Goal: Check status: Check status

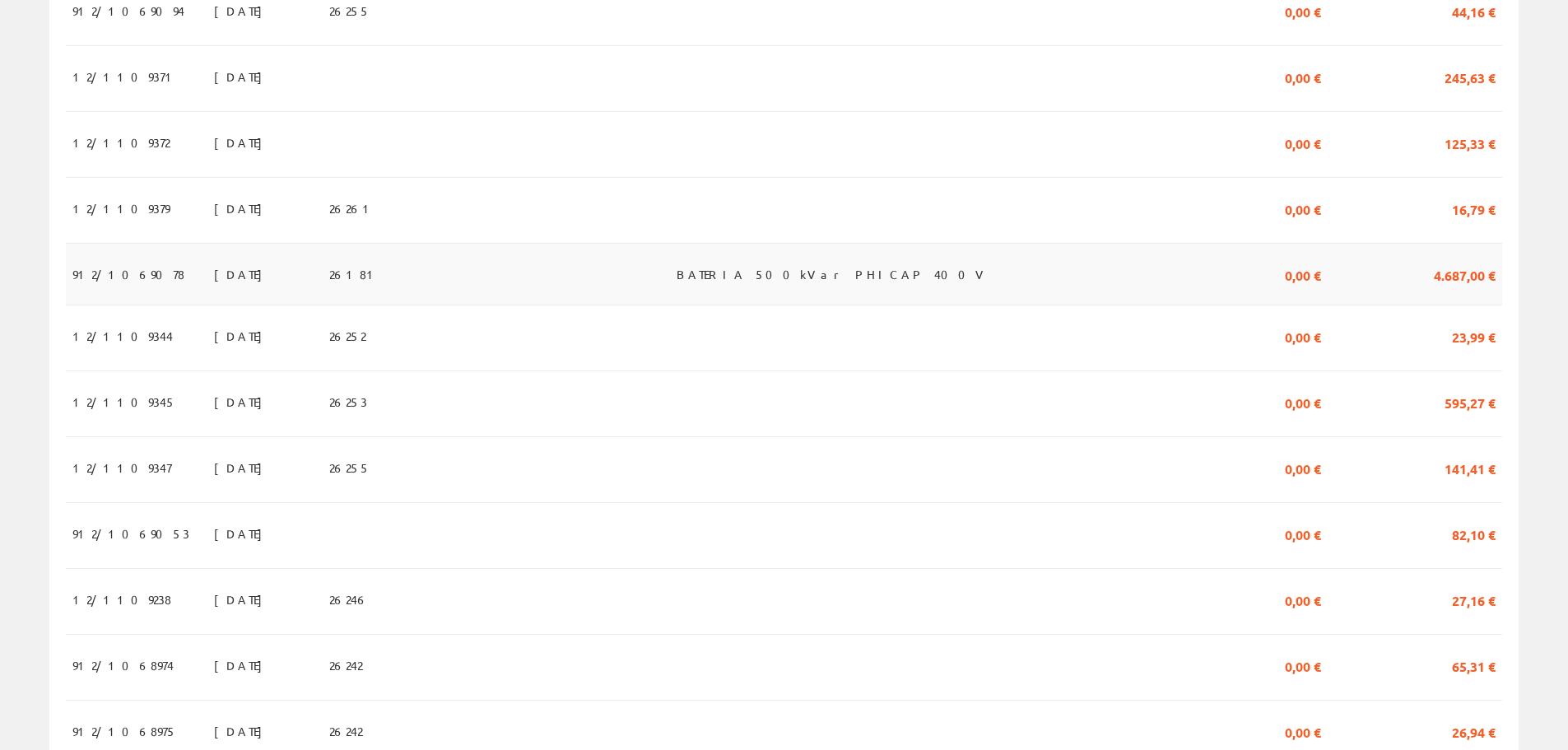
scroll to position [1426, 0]
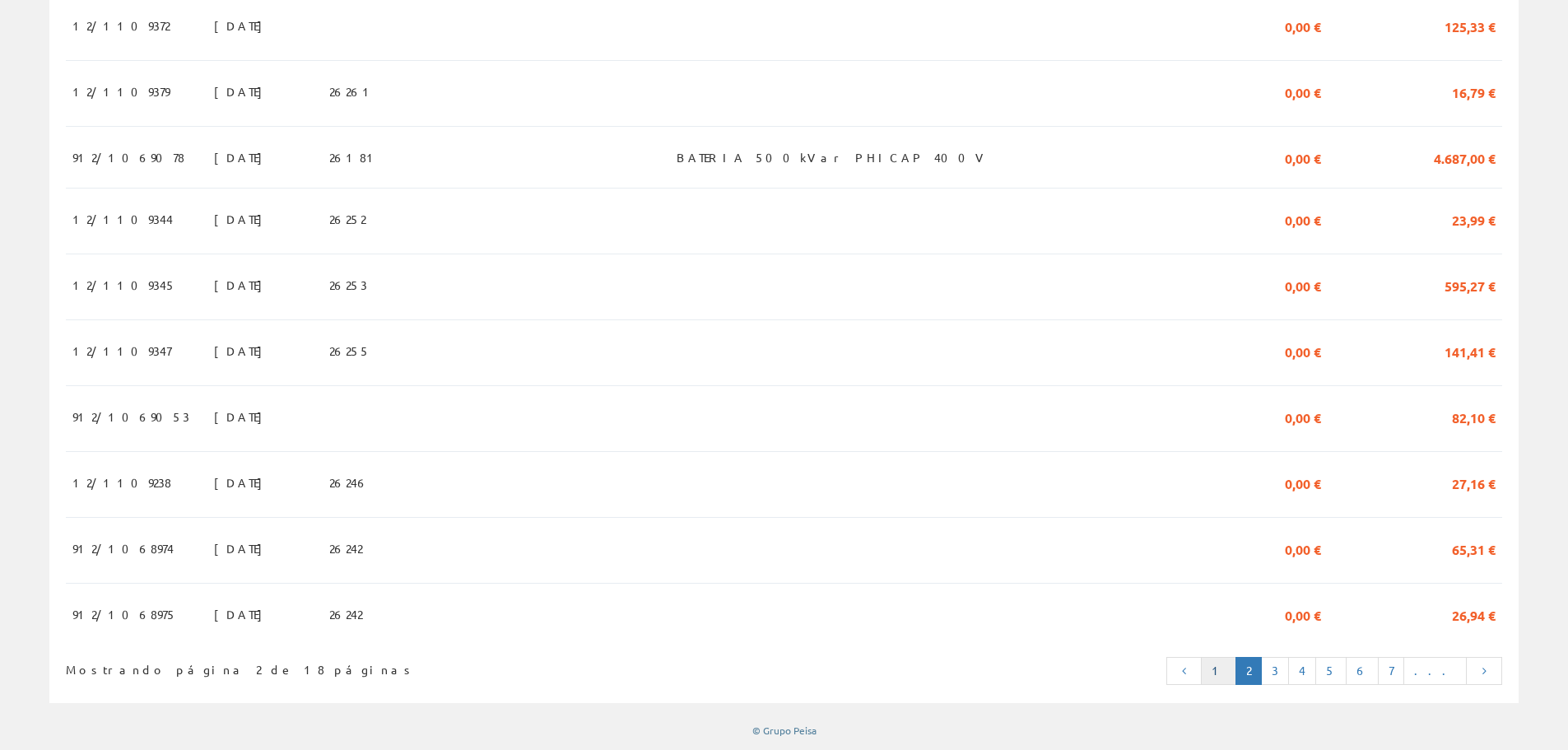
click at [1236, 670] on link "1" at bounding box center [1218, 671] width 36 height 28
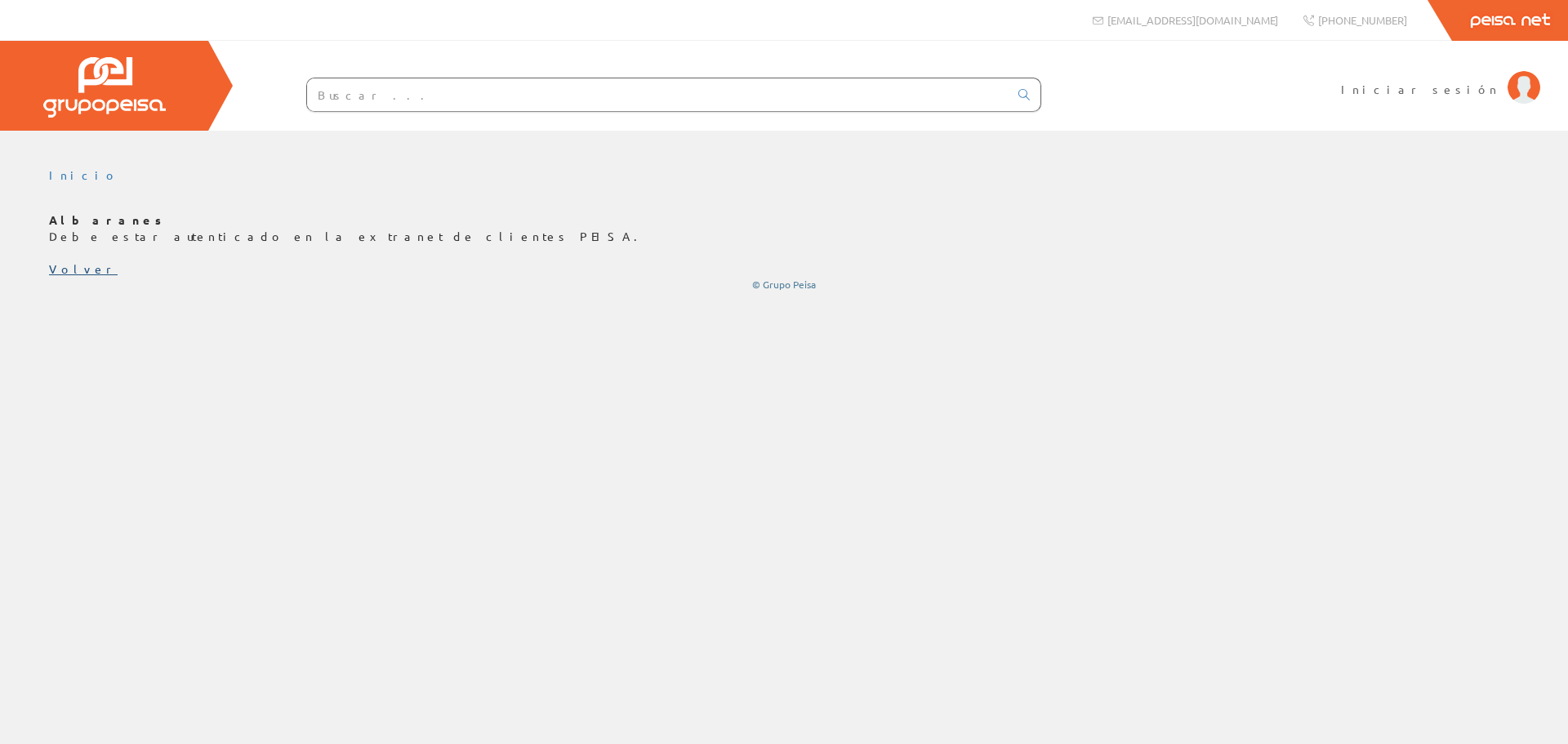
click at [74, 272] on link "Volver" at bounding box center [83, 268] width 68 height 15
click at [1528, 87] on img at bounding box center [1524, 87] width 33 height 33
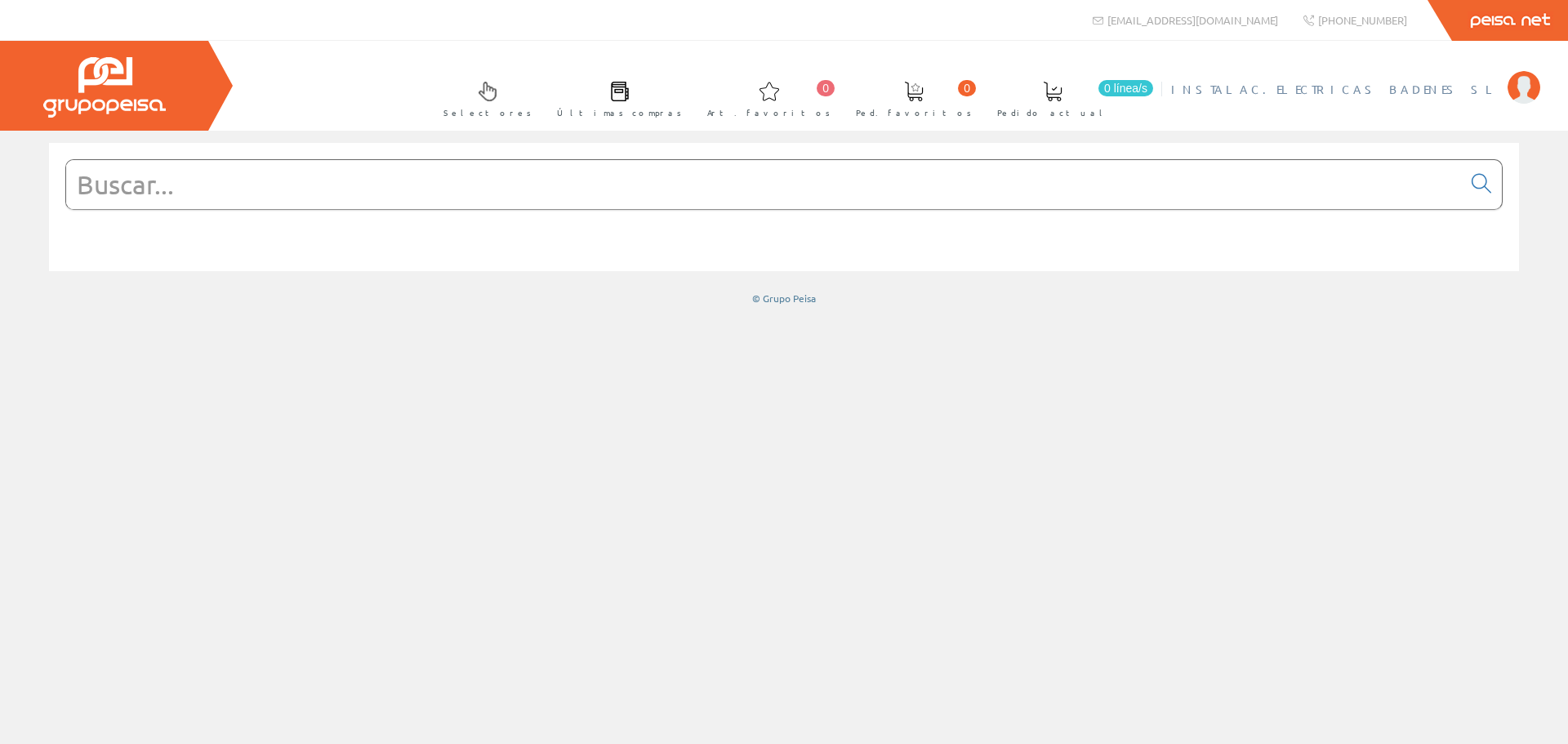
click at [1530, 93] on img at bounding box center [1524, 87] width 33 height 33
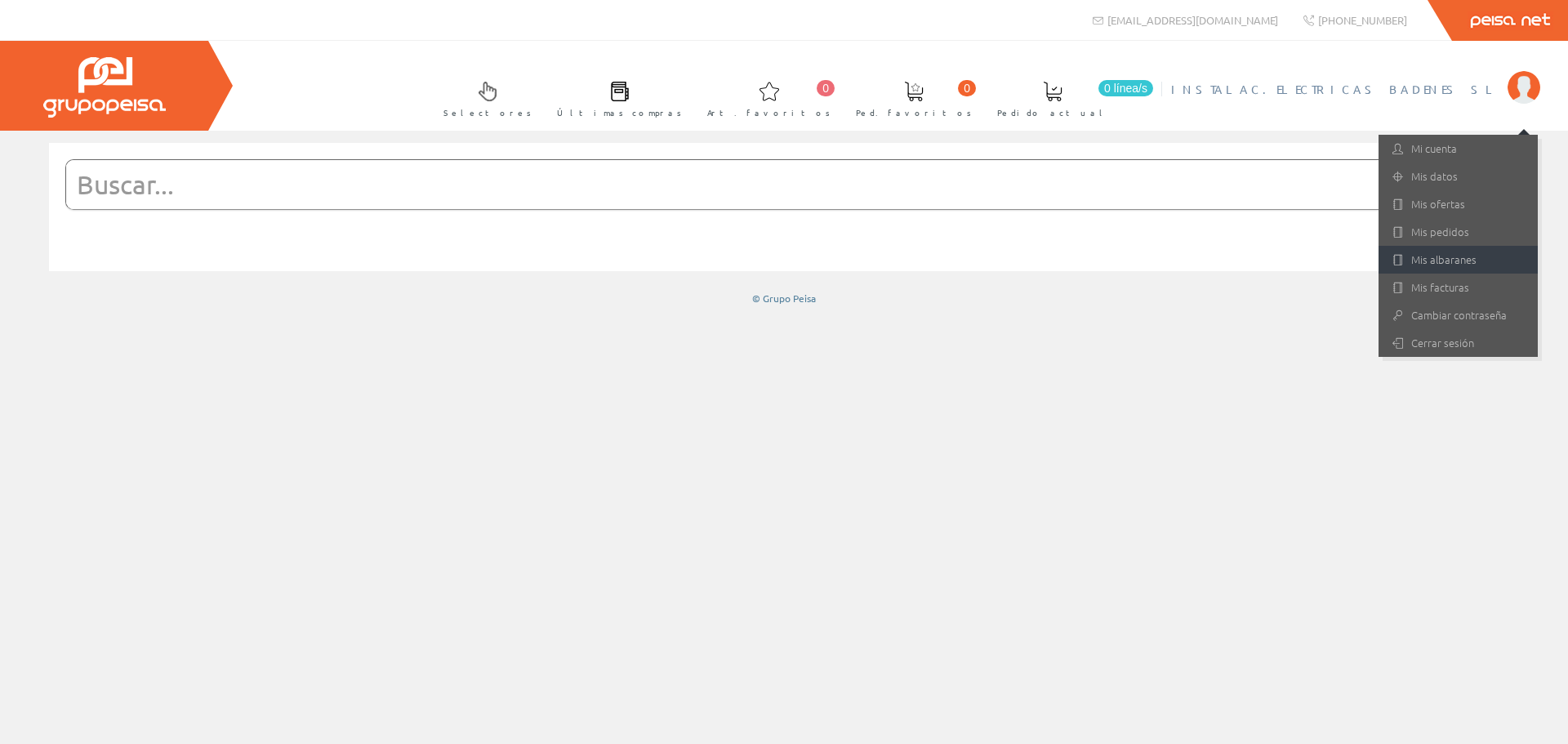
click at [1440, 257] on link "Mis albaranes" at bounding box center [1457, 260] width 159 height 28
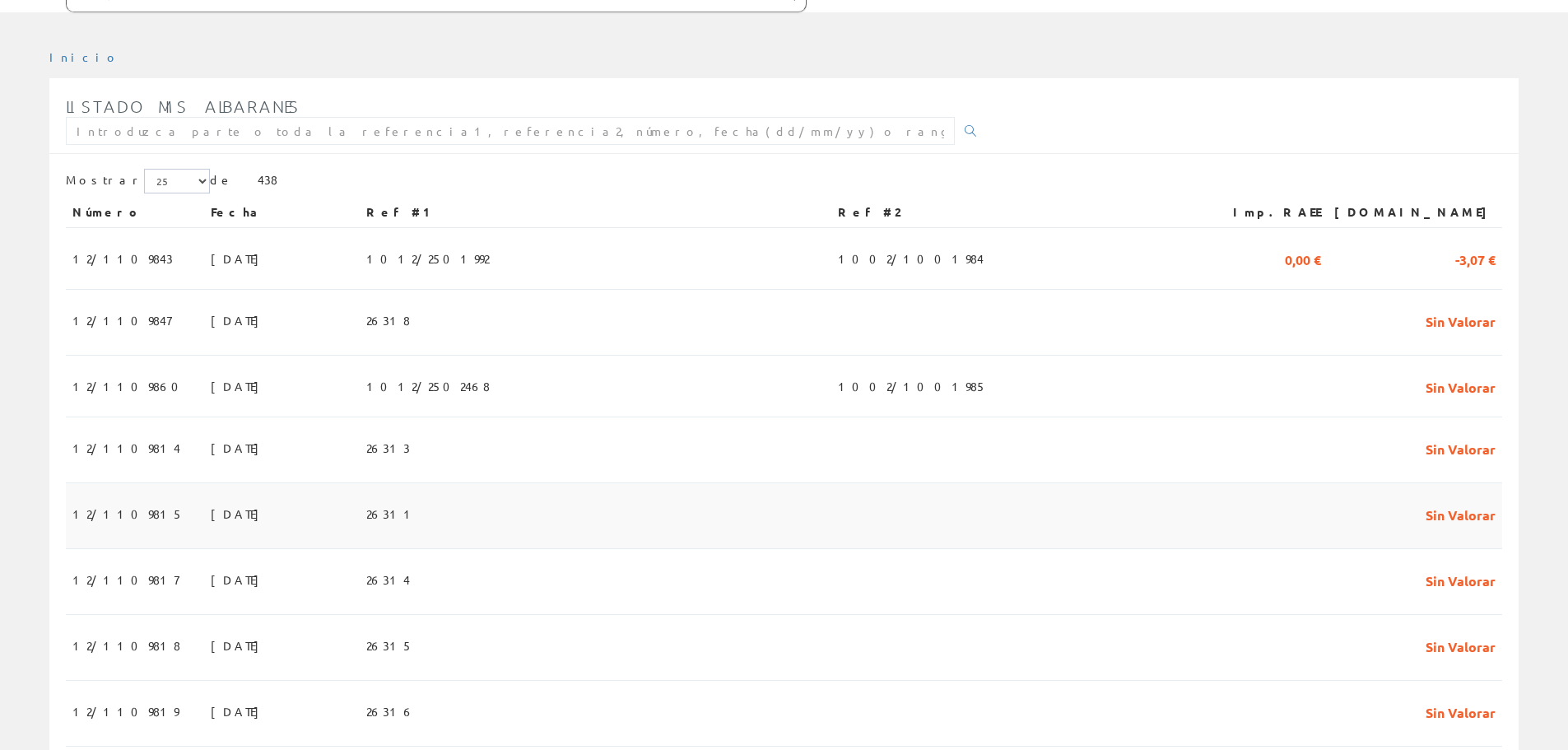
scroll to position [412, 0]
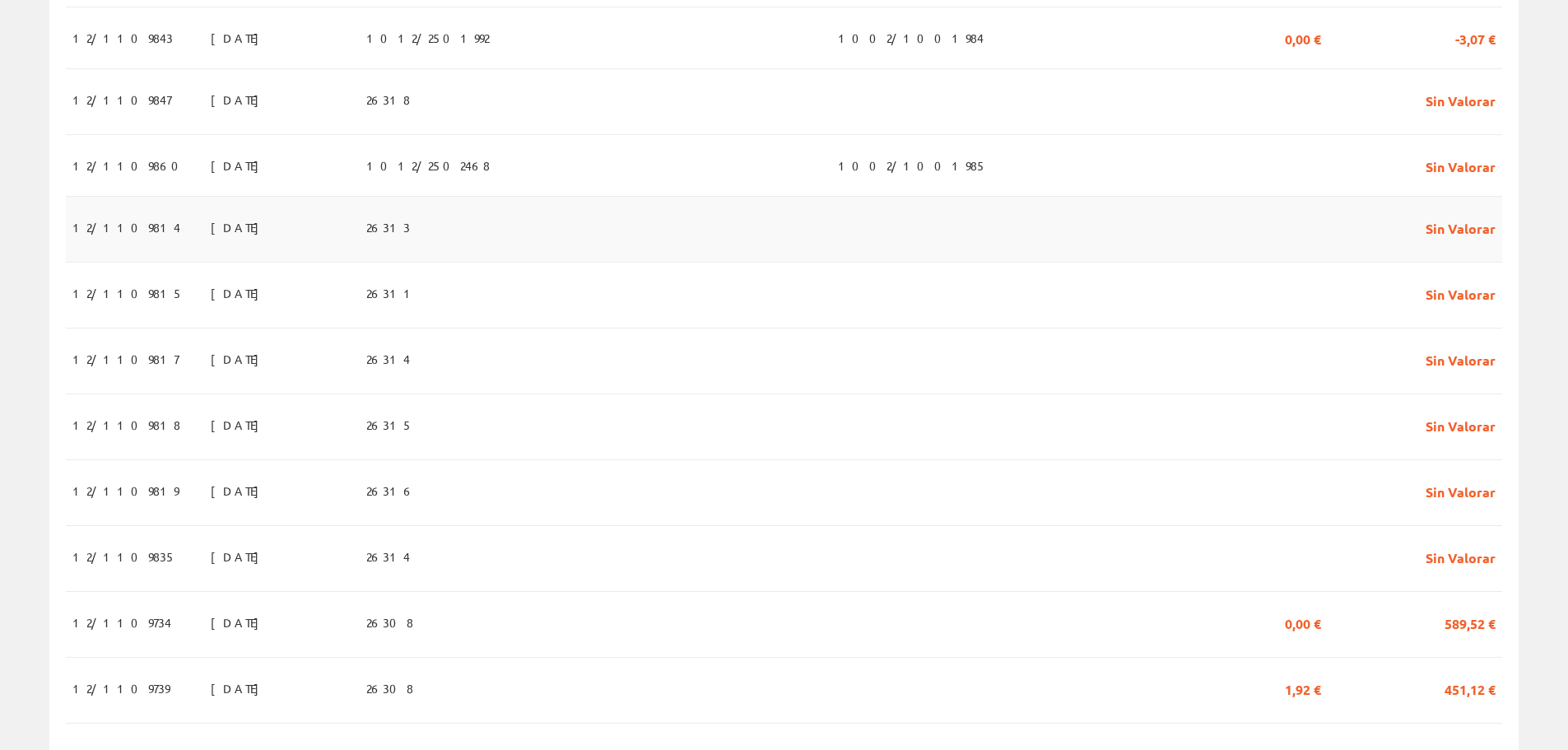
click at [102, 244] on td "12/1109814" at bounding box center [134, 229] width 139 height 66
